Goal: Task Accomplishment & Management: Manage account settings

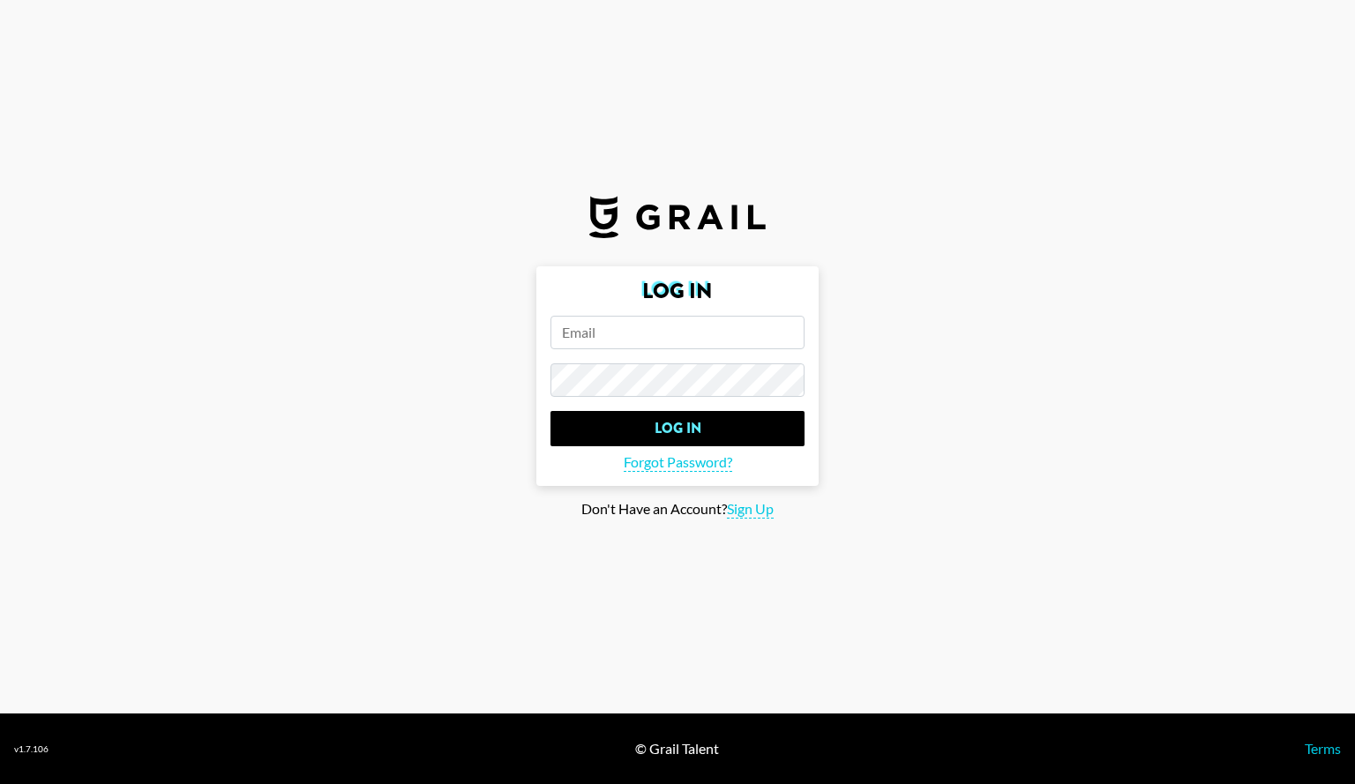
click at [617, 327] on input "email" at bounding box center [677, 333] width 254 height 34
click at [678, 335] on input "chelsey.tate@grail.talent.com" at bounding box center [677, 333] width 254 height 34
type input "[PERSON_NAME][EMAIL_ADDRESS][PERSON_NAME][DOMAIN_NAME]"
click at [550, 411] on input "Log In" at bounding box center [677, 428] width 254 height 35
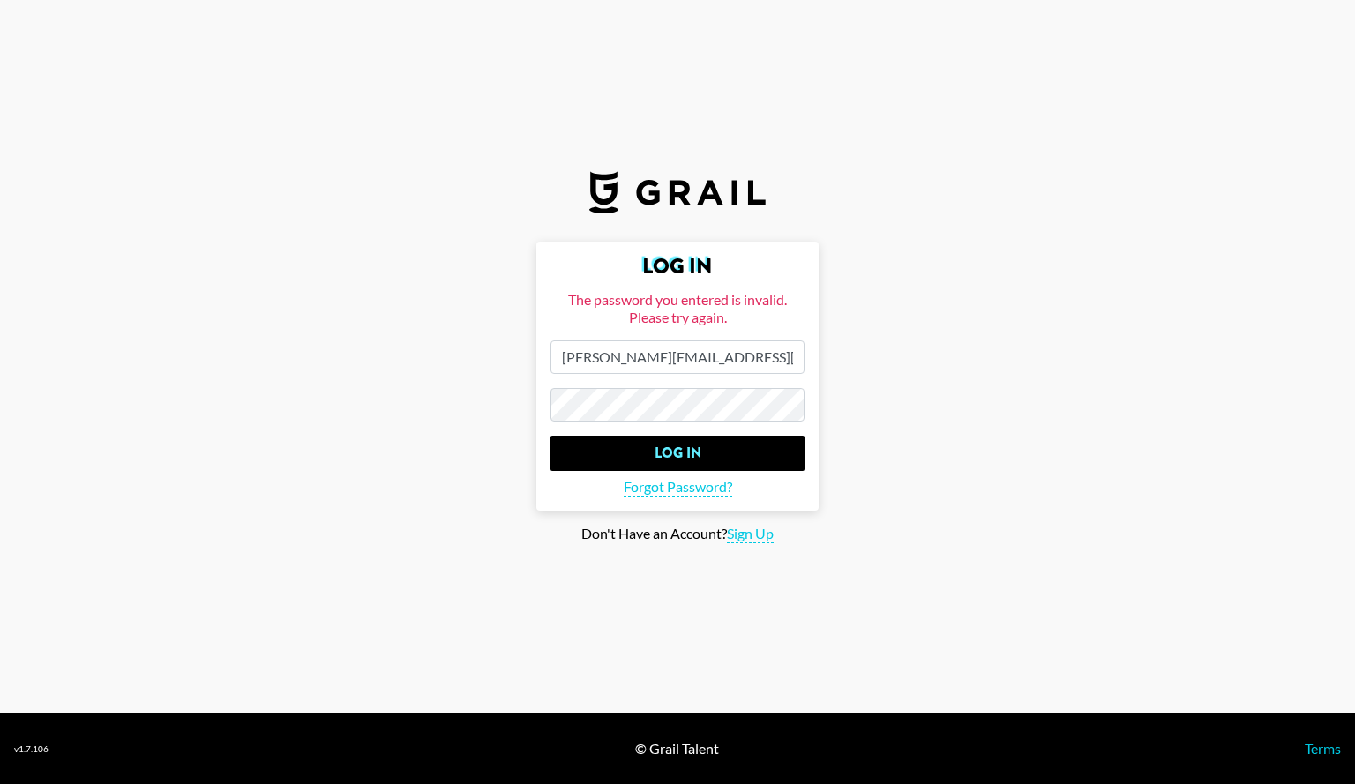
click at [550, 436] on input "Log In" at bounding box center [677, 453] width 254 height 35
click at [673, 459] on input "Log In" at bounding box center [677, 453] width 254 height 35
click at [550, 436] on input "Log In" at bounding box center [677, 453] width 254 height 35
click at [685, 448] on input "Log In" at bounding box center [677, 453] width 254 height 35
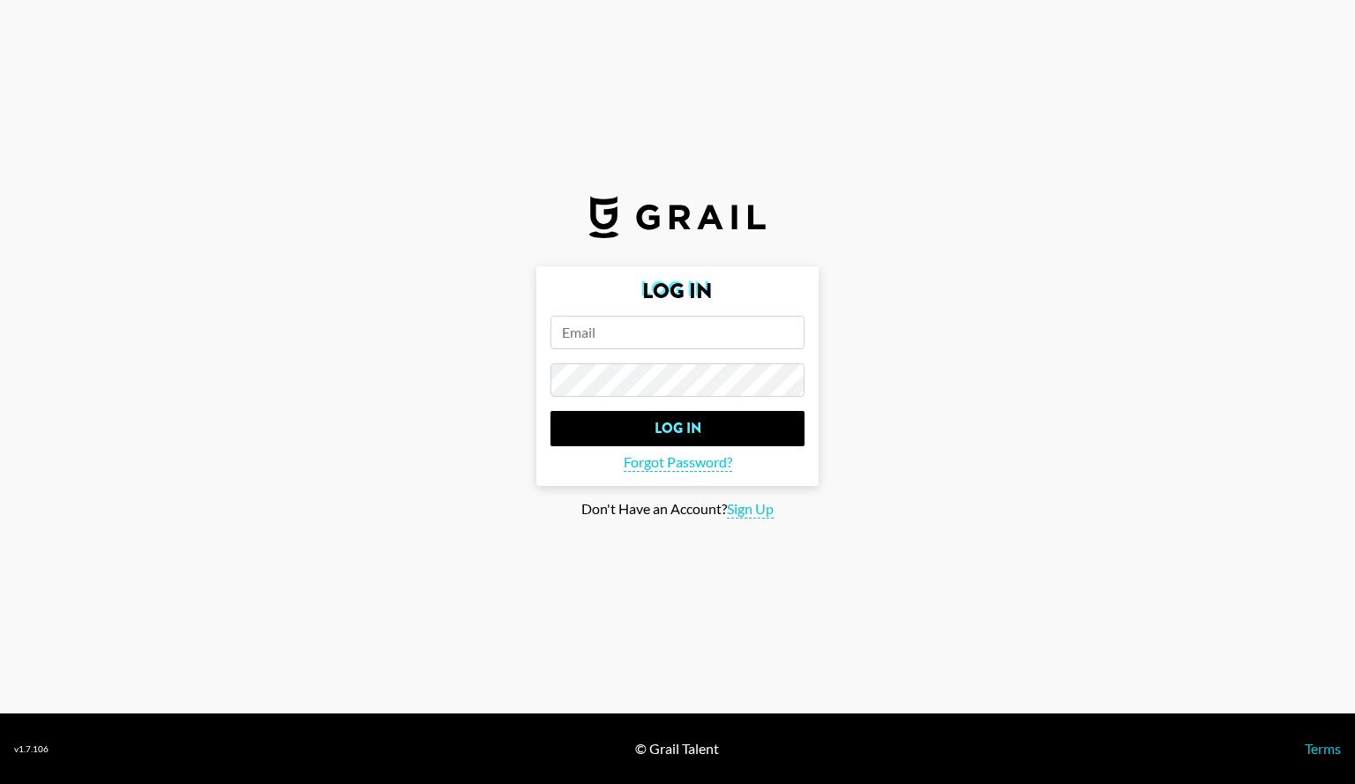
click at [567, 342] on input "email" at bounding box center [677, 333] width 254 height 34
type input "[PERSON_NAME][EMAIL_ADDRESS][PERSON_NAME][DOMAIN_NAME]"
click at [550, 411] on input "Log In" at bounding box center [677, 428] width 254 height 35
